Goal: Information Seeking & Learning: Check status

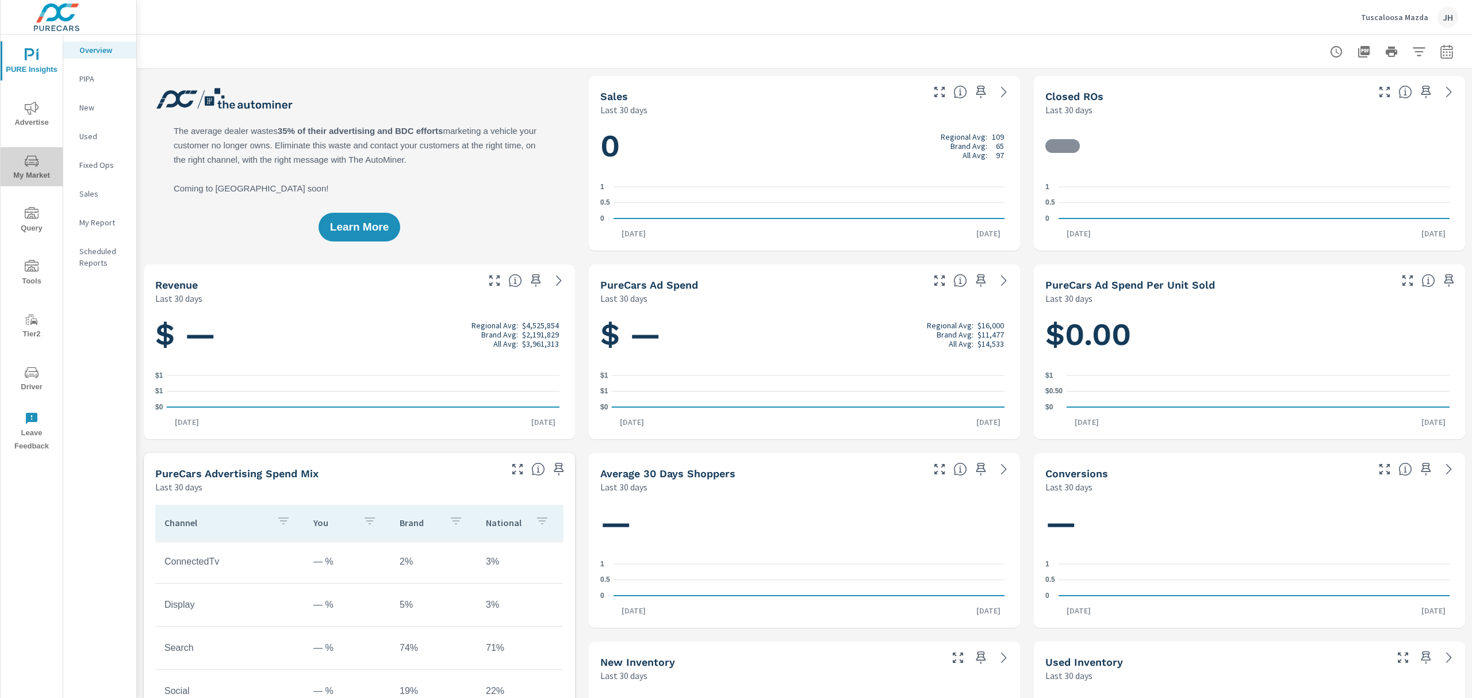
click at [28, 159] on icon "nav menu" at bounding box center [32, 161] width 14 height 14
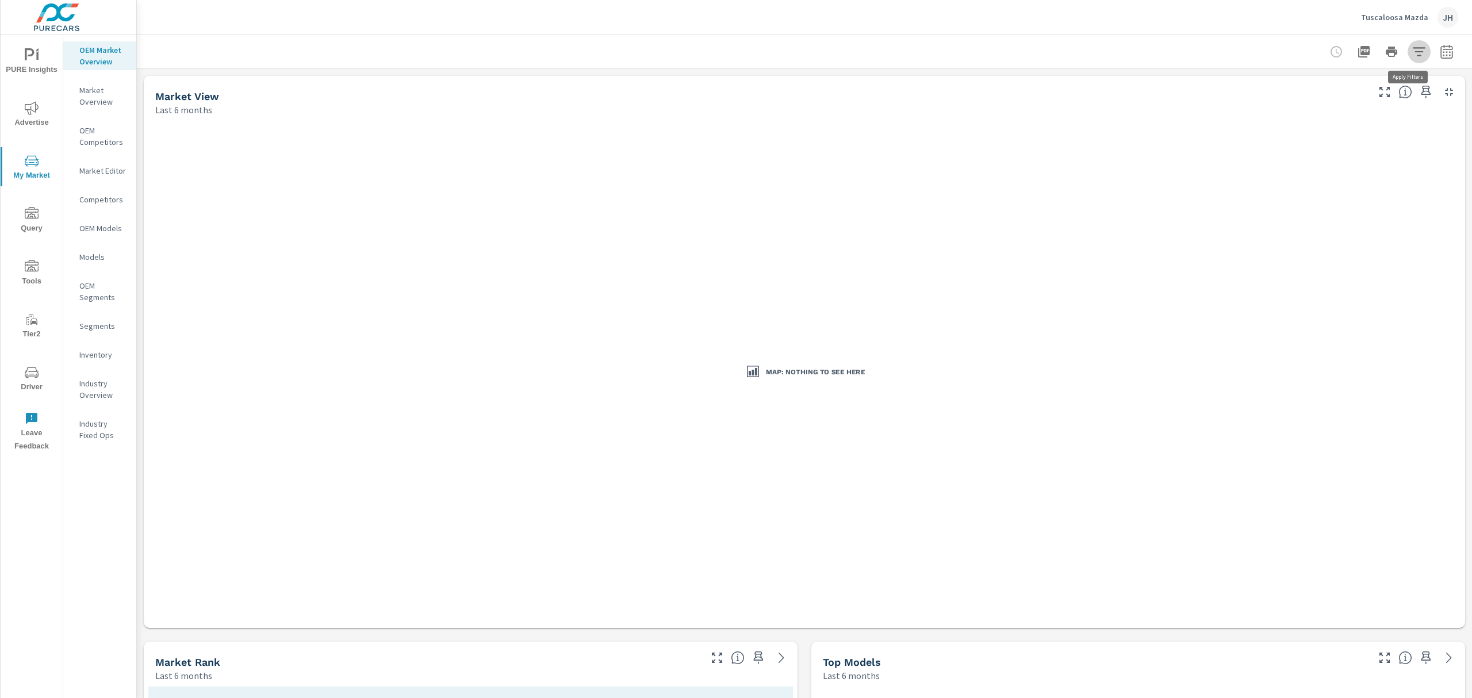
click at [1412, 45] on icon "button" at bounding box center [1419, 52] width 14 height 14
